Goal: Information Seeking & Learning: Compare options

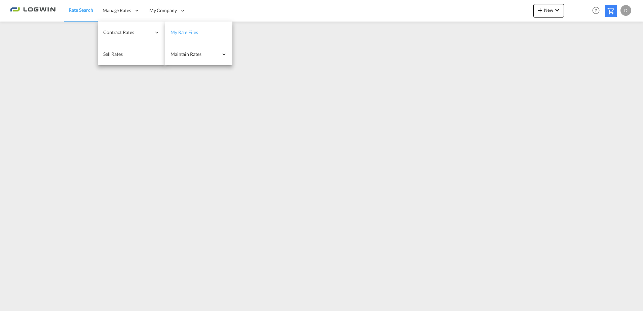
click at [196, 30] on span "My Rate Files" at bounding box center [185, 32] width 28 height 6
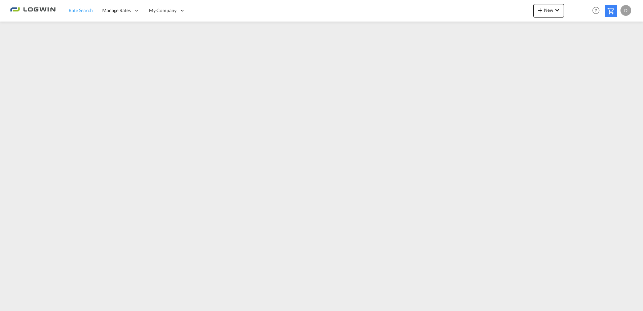
click at [93, 8] on span "Rate Search" at bounding box center [81, 10] width 24 height 6
